Goal: Transaction & Acquisition: Purchase product/service

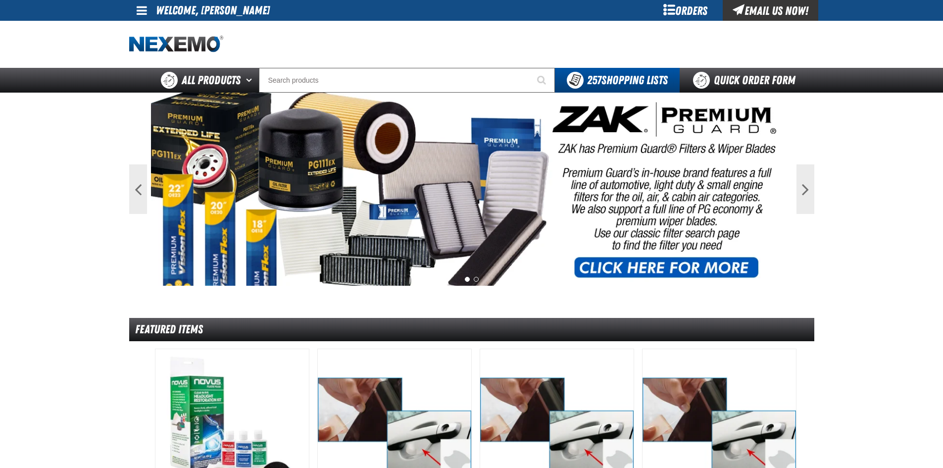
click at [674, 11] on div "Orders" at bounding box center [686, 10] width 74 height 21
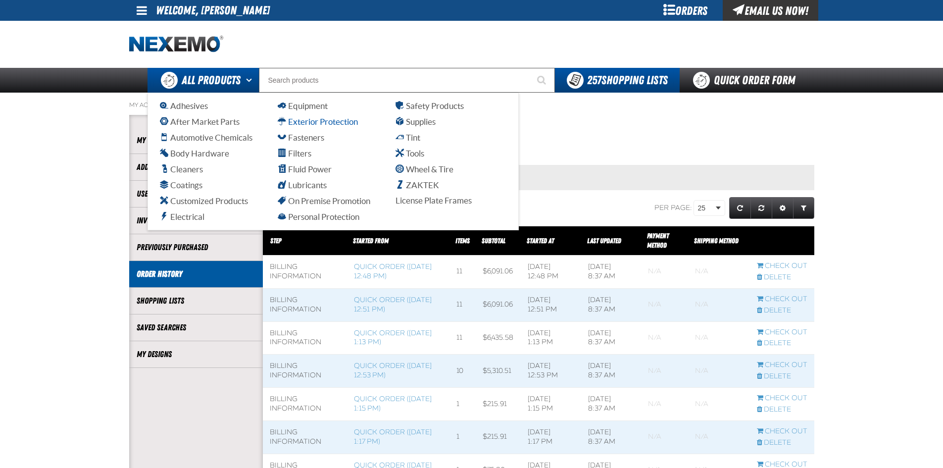
click at [339, 125] on span "Exterior Protection" at bounding box center [318, 121] width 80 height 9
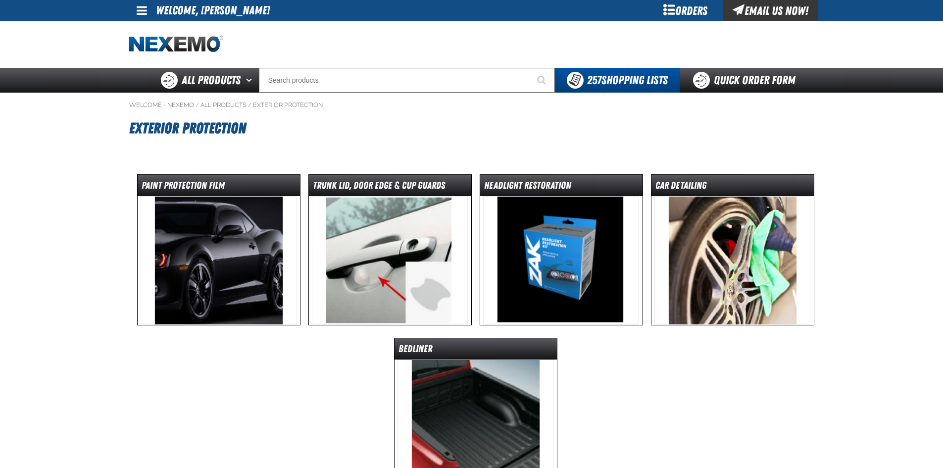
click at [229, 220] on img at bounding box center [219, 260] width 156 height 129
click at [225, 183] on dt "Paint Protection Film" at bounding box center [219, 187] width 162 height 17
click at [240, 212] on img at bounding box center [219, 260] width 156 height 129
